Goal: Browse casually: Explore the website without a specific task or goal

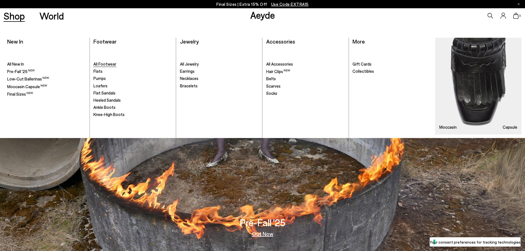
click at [114, 65] on span "All Footwear" at bounding box center [104, 63] width 23 height 5
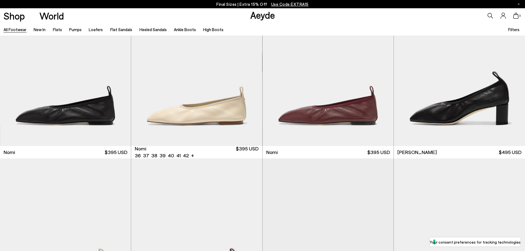
scroll to position [1764, 0]
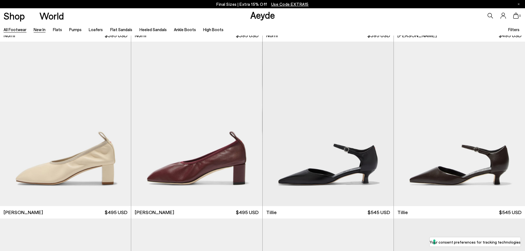
click at [37, 27] on link "New In" at bounding box center [40, 29] width 12 height 5
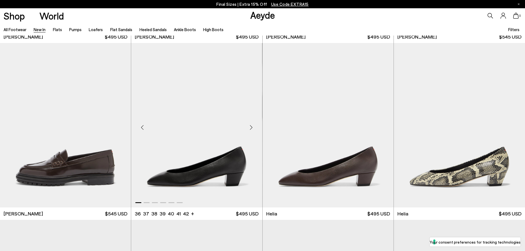
scroll to position [606, 0]
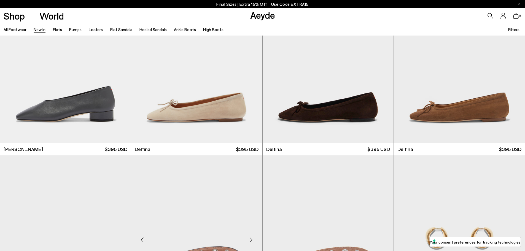
scroll to position [4244, 0]
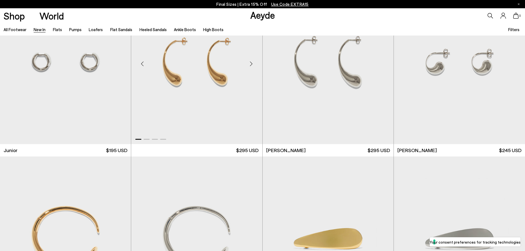
scroll to position [4767, 0]
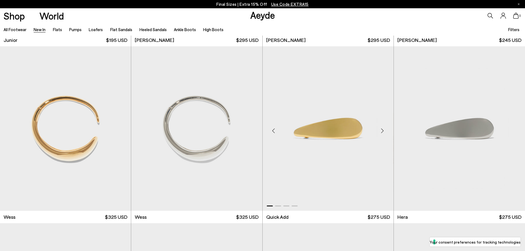
click at [383, 126] on div "Next slide" at bounding box center [382, 130] width 17 height 17
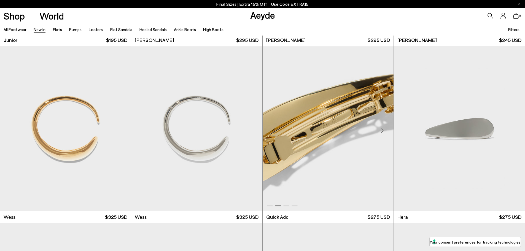
click at [383, 126] on div "Next slide" at bounding box center [382, 130] width 17 height 17
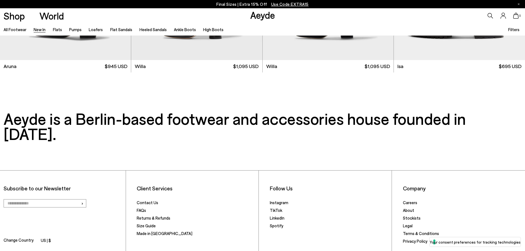
scroll to position [5842, 0]
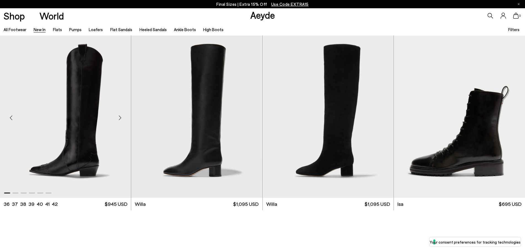
click at [119, 119] on div "Next slide" at bounding box center [120, 117] width 17 height 17
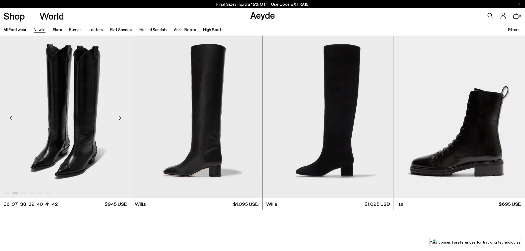
click at [119, 119] on div "Next slide" at bounding box center [120, 117] width 17 height 17
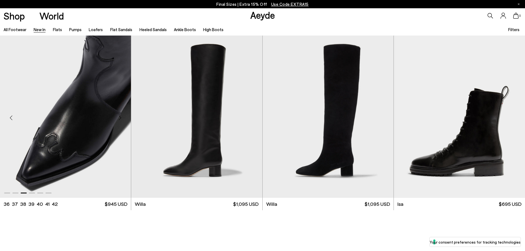
click at [119, 119] on div "Next slide" at bounding box center [120, 117] width 17 height 17
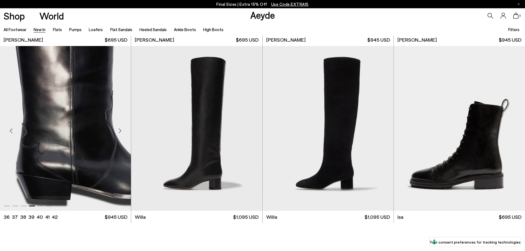
scroll to position [5808, 0]
